Goal: Information Seeking & Learning: Learn about a topic

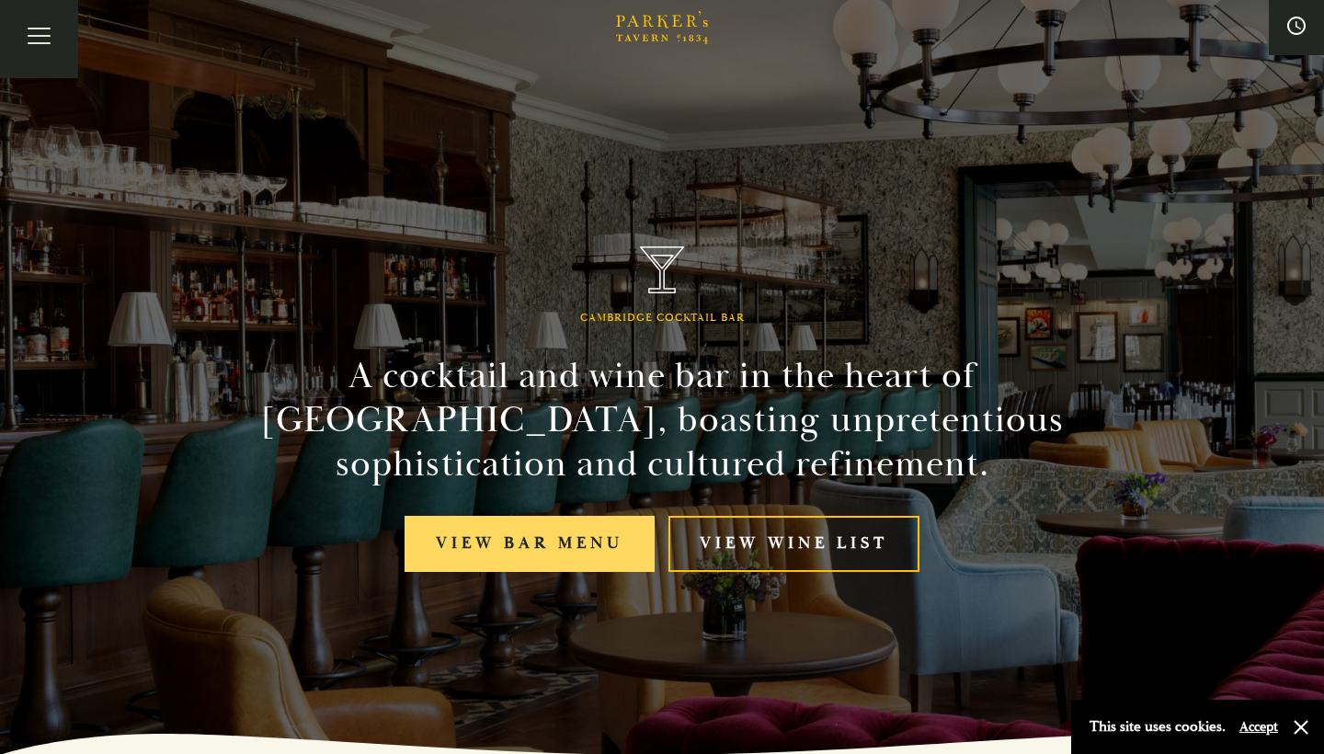
click at [564, 540] on link "View bar menu" at bounding box center [529, 544] width 250 height 56
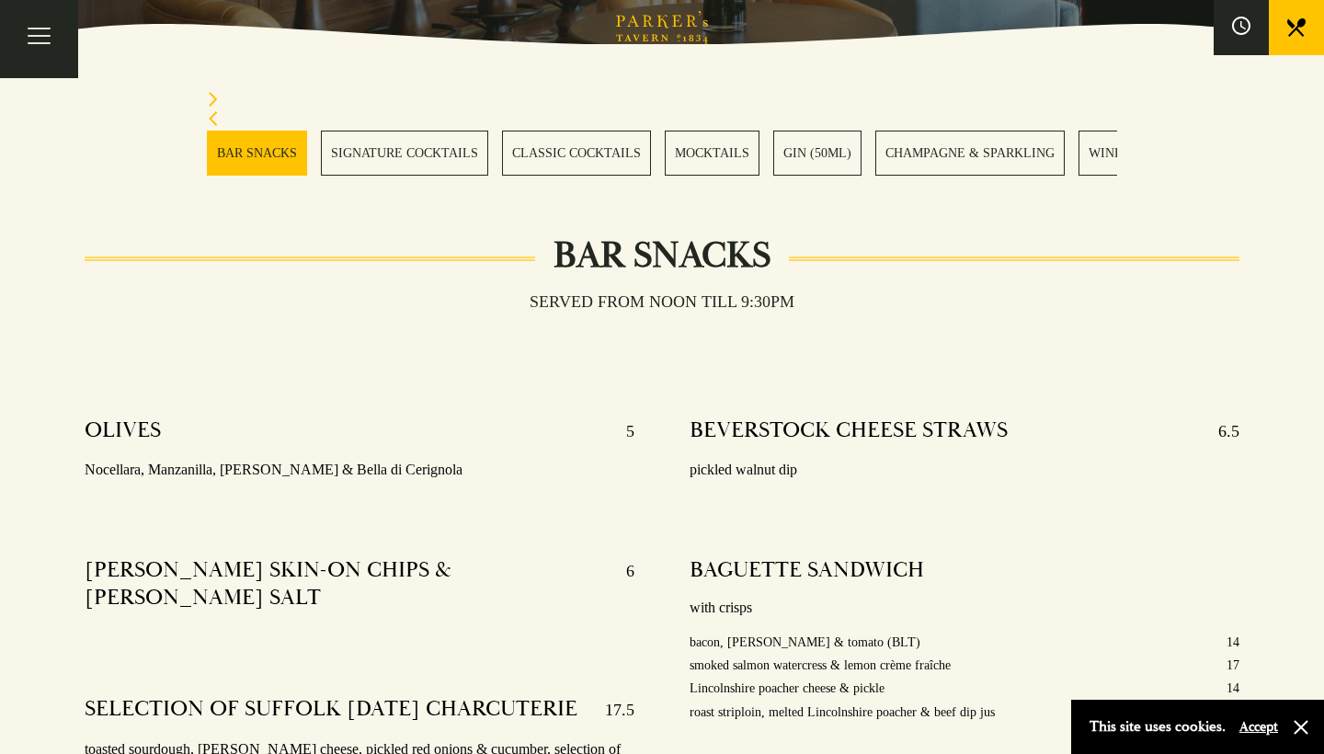
scroll to position [507, 0]
click at [548, 161] on link "CLASSIC COCKTAILS" at bounding box center [576, 153] width 149 height 45
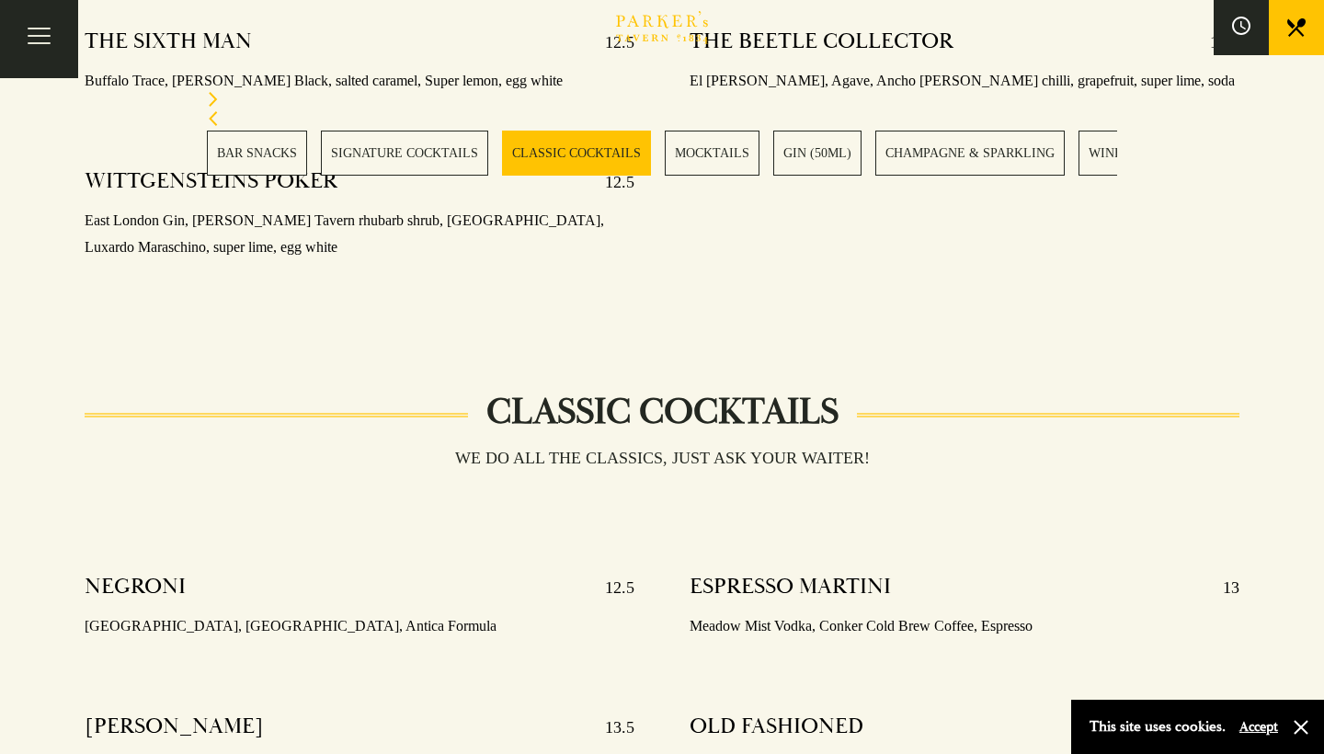
scroll to position [2725, 0]
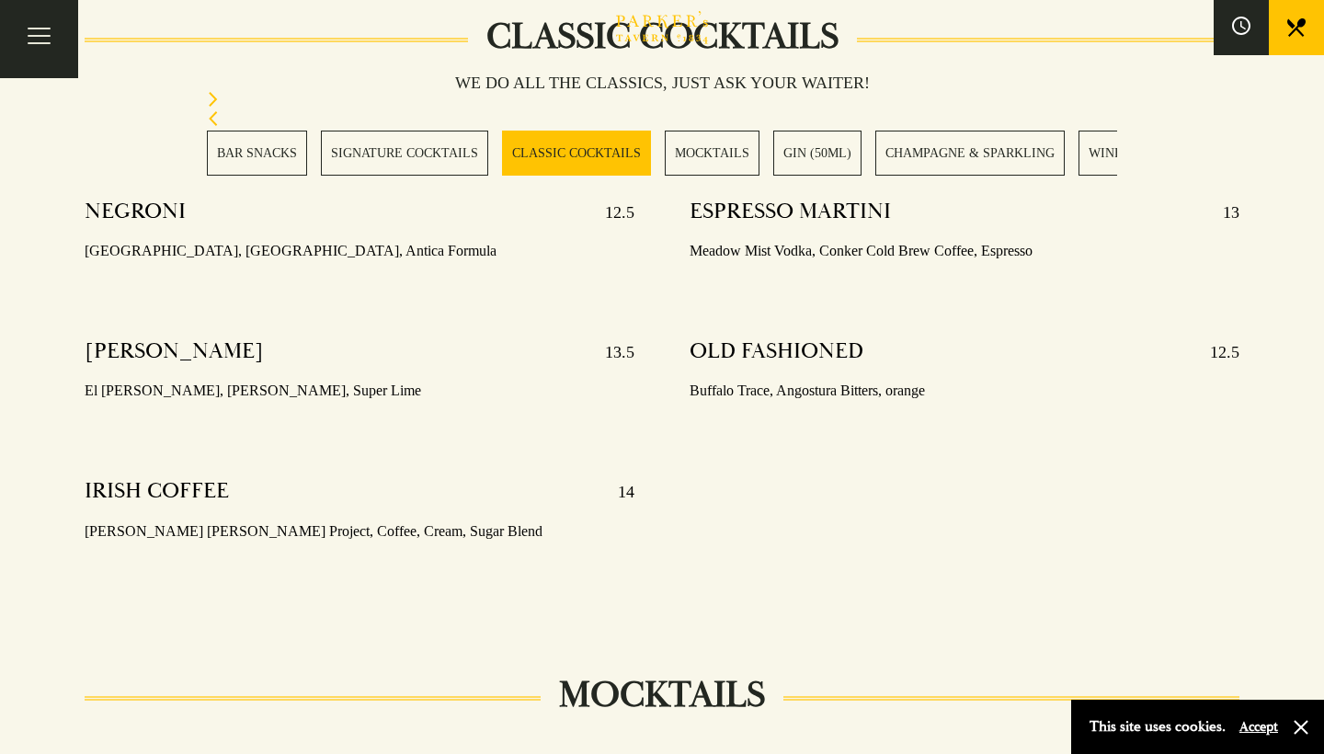
click at [399, 156] on link "SIGNATURE COCKTAILS" at bounding box center [404, 153] width 167 height 45
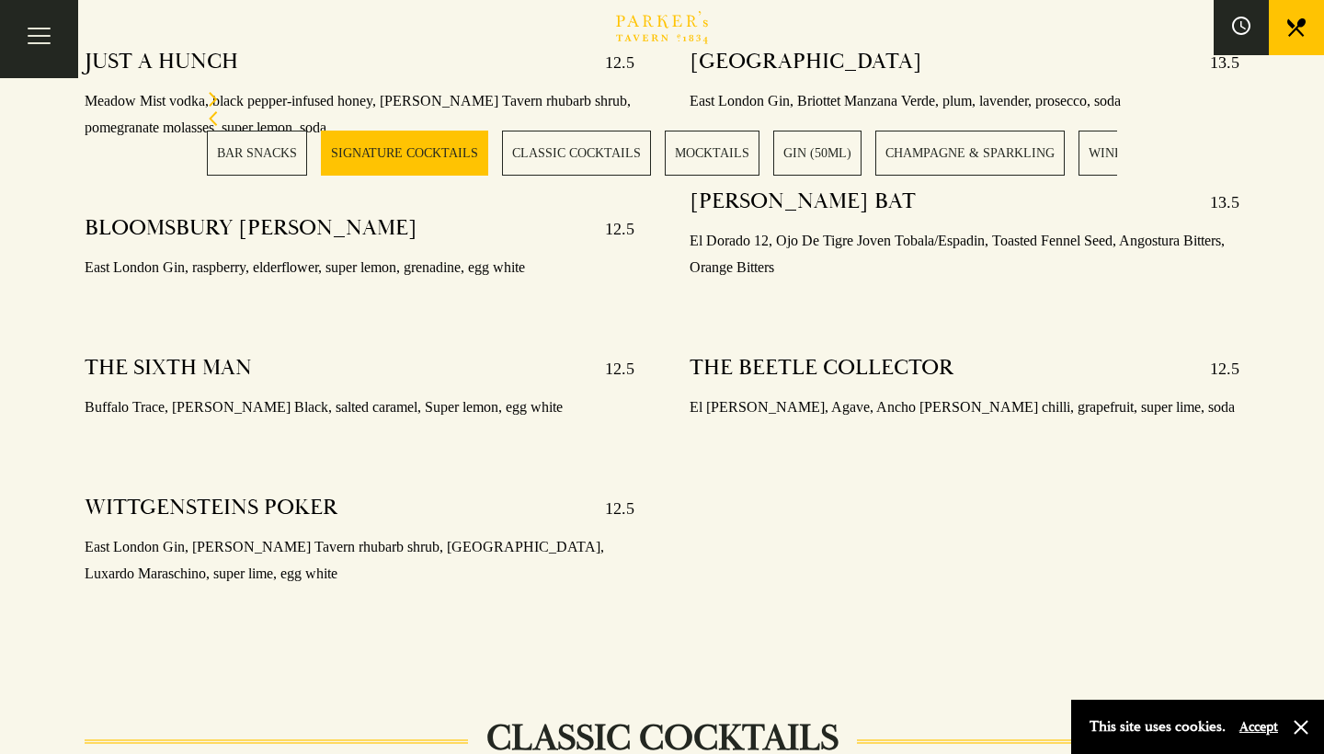
scroll to position [1899, 0]
